Goal: Task Accomplishment & Management: Use online tool/utility

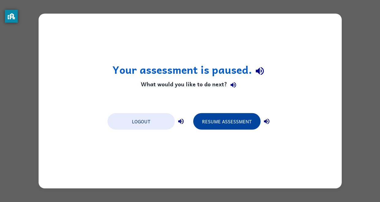
click at [214, 128] on button "Resume Assessment" at bounding box center [226, 121] width 67 height 17
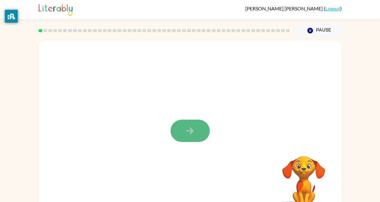
click at [192, 132] on icon "button" at bounding box center [189, 130] width 7 height 7
click at [192, 132] on div at bounding box center [190, 127] width 303 height 175
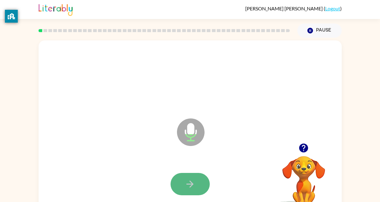
click at [192, 190] on button "button" at bounding box center [190, 184] width 39 height 22
click at [188, 178] on button "button" at bounding box center [190, 184] width 39 height 22
click at [187, 178] on button "button" at bounding box center [190, 184] width 39 height 22
click at [188, 178] on button "button" at bounding box center [190, 184] width 39 height 22
click at [187, 177] on button "button" at bounding box center [190, 184] width 39 height 22
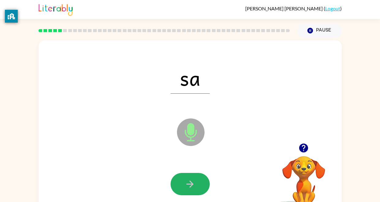
click at [187, 177] on button "button" at bounding box center [190, 184] width 39 height 22
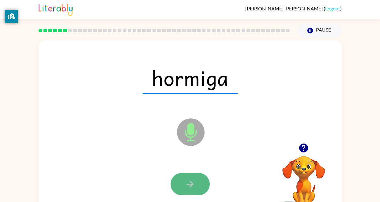
click at [187, 177] on button "button" at bounding box center [190, 184] width 39 height 22
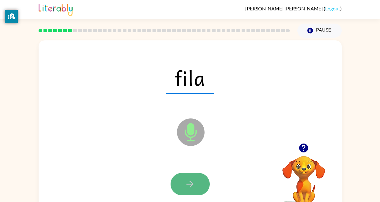
click at [187, 177] on button "button" at bounding box center [190, 184] width 39 height 22
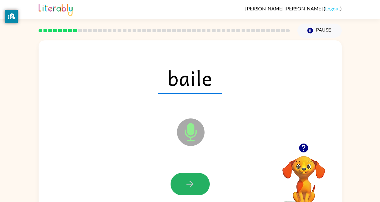
click at [187, 177] on button "button" at bounding box center [190, 184] width 39 height 22
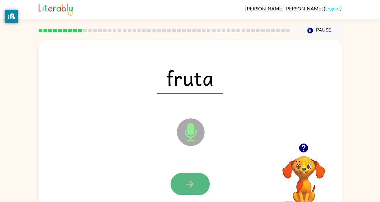
click at [187, 177] on button "button" at bounding box center [190, 184] width 39 height 22
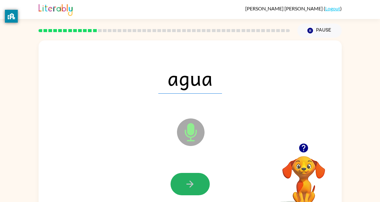
click at [187, 177] on button "button" at bounding box center [190, 184] width 39 height 22
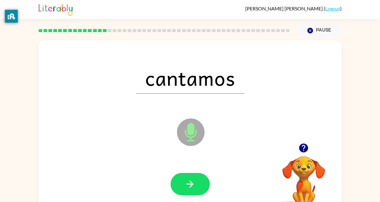
click at [187, 177] on button "button" at bounding box center [190, 184] width 39 height 22
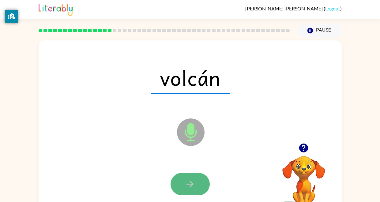
click at [190, 185] on icon "button" at bounding box center [190, 184] width 11 height 11
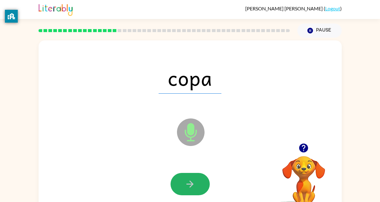
click at [190, 185] on icon "button" at bounding box center [190, 184] width 11 height 11
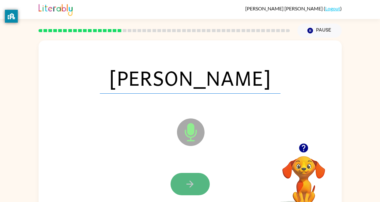
click at [190, 183] on icon "button" at bounding box center [190, 184] width 11 height 11
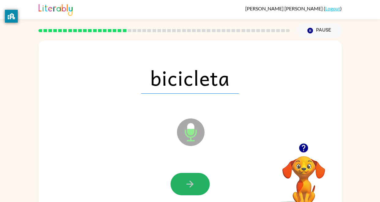
click at [190, 183] on icon "button" at bounding box center [190, 184] width 11 height 11
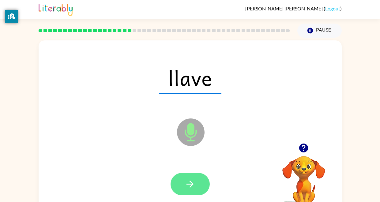
click at [192, 187] on icon "button" at bounding box center [190, 184] width 11 height 11
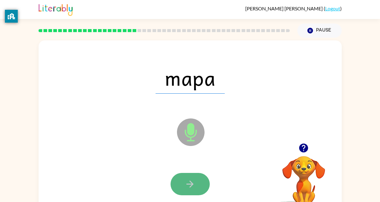
click at [192, 187] on icon "button" at bounding box center [190, 184] width 11 height 11
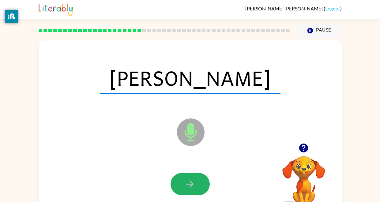
click at [192, 187] on icon "button" at bounding box center [190, 184] width 11 height 11
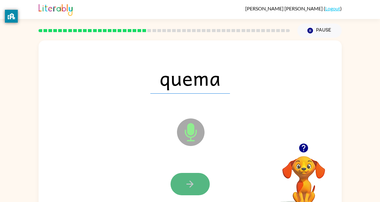
click at [194, 188] on icon "button" at bounding box center [190, 184] width 11 height 11
click at [197, 189] on button "button" at bounding box center [190, 184] width 39 height 22
click at [189, 194] on button "button" at bounding box center [190, 184] width 39 height 22
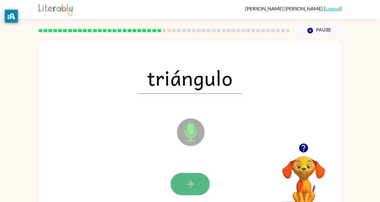
click at [184, 186] on button "button" at bounding box center [190, 184] width 39 height 22
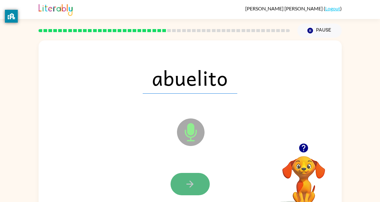
click at [185, 186] on icon "button" at bounding box center [190, 184] width 11 height 11
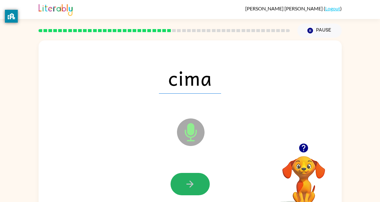
click at [185, 186] on icon "button" at bounding box center [190, 184] width 11 height 11
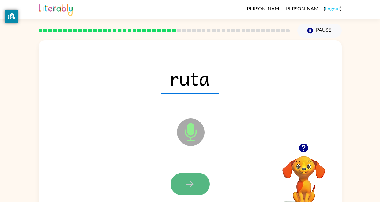
click at [185, 184] on icon "button" at bounding box center [190, 184] width 11 height 11
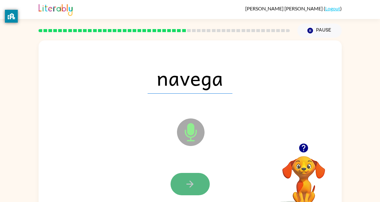
click at [185, 183] on icon "button" at bounding box center [190, 184] width 11 height 11
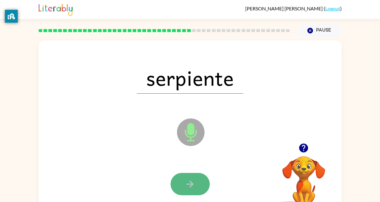
click at [187, 182] on icon "button" at bounding box center [190, 184] width 11 height 11
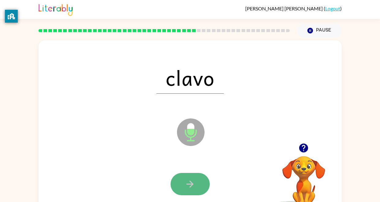
click at [187, 180] on icon "button" at bounding box center [190, 184] width 11 height 11
click at [185, 179] on icon "button" at bounding box center [190, 184] width 11 height 11
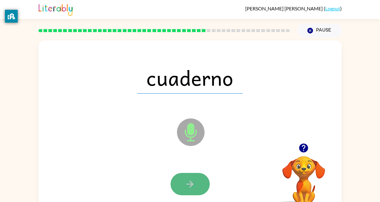
click at [187, 181] on icon "button" at bounding box center [190, 184] width 11 height 11
click at [187, 180] on icon "button" at bounding box center [190, 184] width 11 height 11
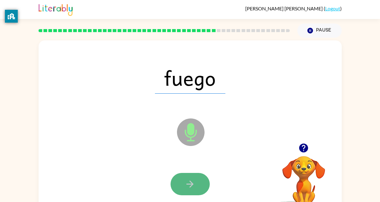
click at [186, 178] on button "button" at bounding box center [190, 184] width 39 height 22
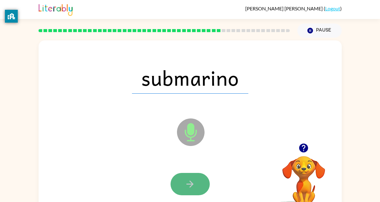
click at [187, 178] on button "button" at bounding box center [190, 184] width 39 height 22
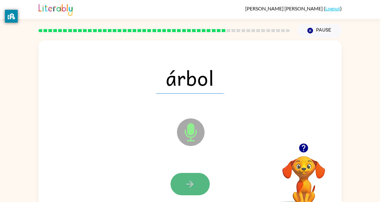
click at [187, 181] on button "button" at bounding box center [190, 184] width 39 height 22
click at [188, 182] on icon "button" at bounding box center [190, 184] width 11 height 11
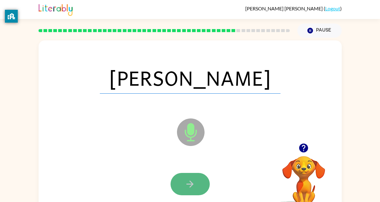
click at [188, 181] on icon "button" at bounding box center [190, 184] width 11 height 11
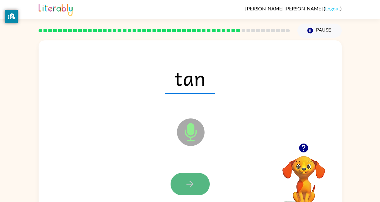
click at [189, 182] on icon "button" at bounding box center [190, 184] width 11 height 11
click at [188, 182] on icon "button" at bounding box center [190, 184] width 11 height 11
click at [194, 180] on icon "button" at bounding box center [190, 184] width 11 height 11
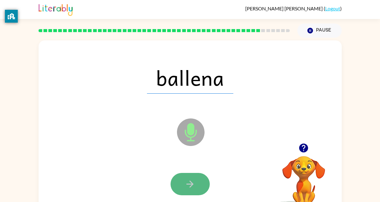
click at [193, 180] on icon "button" at bounding box center [190, 184] width 11 height 11
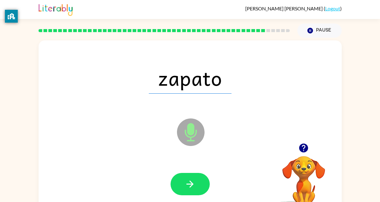
click at [193, 180] on icon "button" at bounding box center [190, 184] width 11 height 11
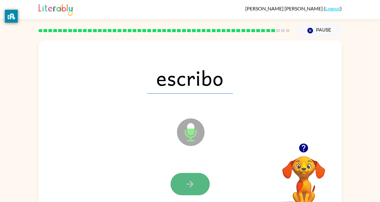
drag, startPoint x: 193, startPoint y: 180, endPoint x: 191, endPoint y: 177, distance: 3.9
click at [191, 177] on button "button" at bounding box center [190, 184] width 39 height 22
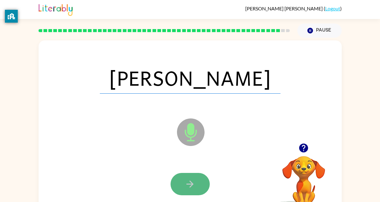
click at [193, 178] on button "button" at bounding box center [190, 184] width 39 height 22
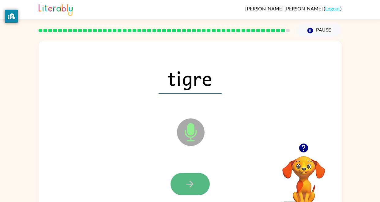
click at [194, 178] on button "button" at bounding box center [190, 184] width 39 height 22
